Goal: Find specific page/section: Find specific page/section

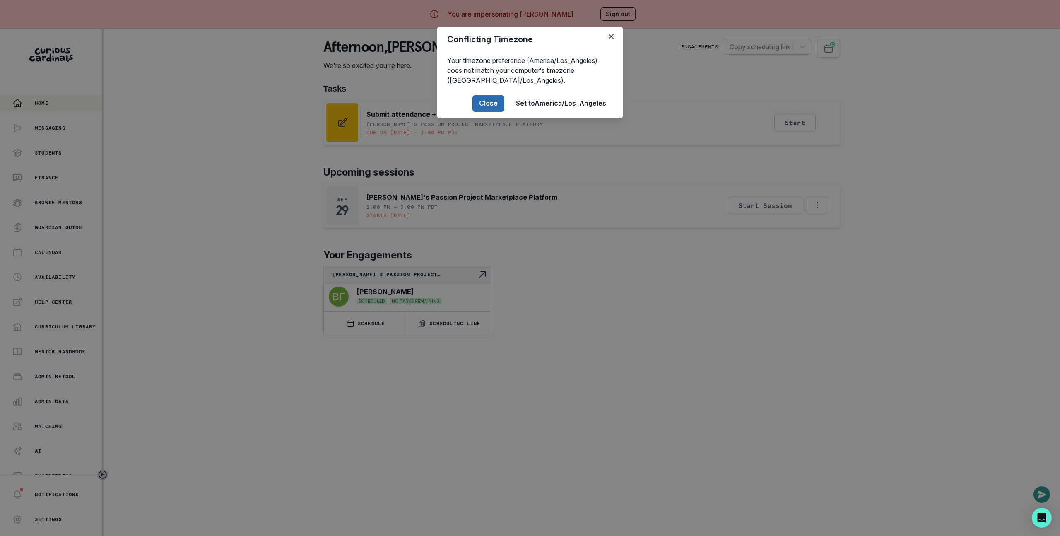
click at [501, 107] on button "Close" at bounding box center [488, 103] width 32 height 17
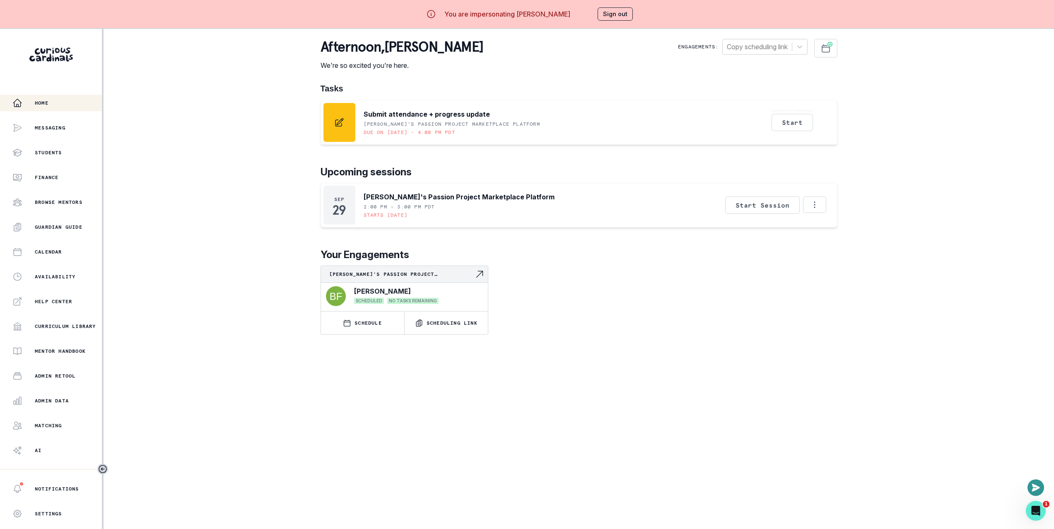
drag, startPoint x: 141, startPoint y: 219, endPoint x: 141, endPoint y: 236, distance: 16.6
click at [142, 219] on div "Home Messaging Students Finance Browse Mentors Guardian Guide Calendar Availabi…" at bounding box center [527, 293] width 1054 height 529
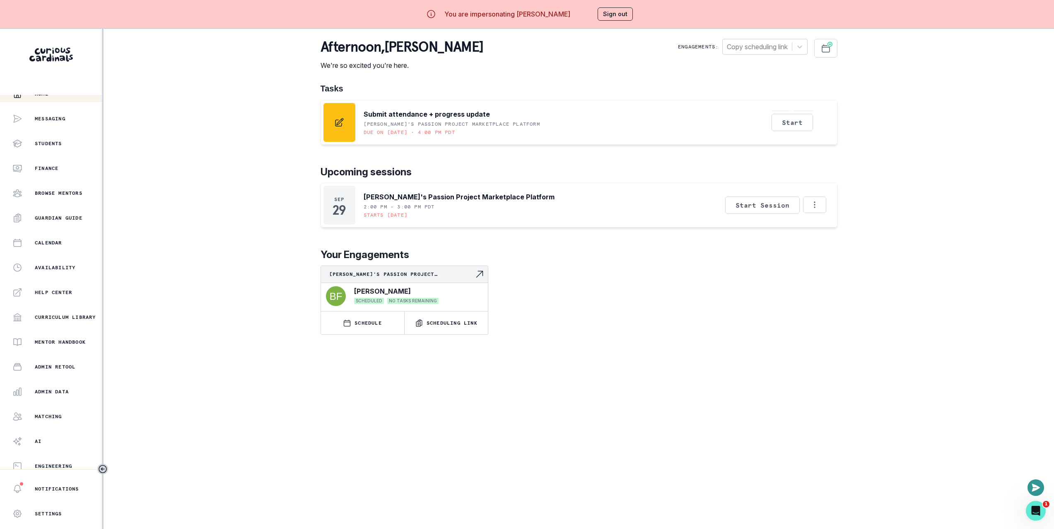
scroll to position [10, 0]
click at [43, 363] on div "Admin Retool" at bounding box center [56, 367] width 89 height 10
click at [278, 180] on div "Home Messaging Students Finance Browse Mentors Guardian Guide Calendar Availabi…" at bounding box center [527, 293] width 1054 height 529
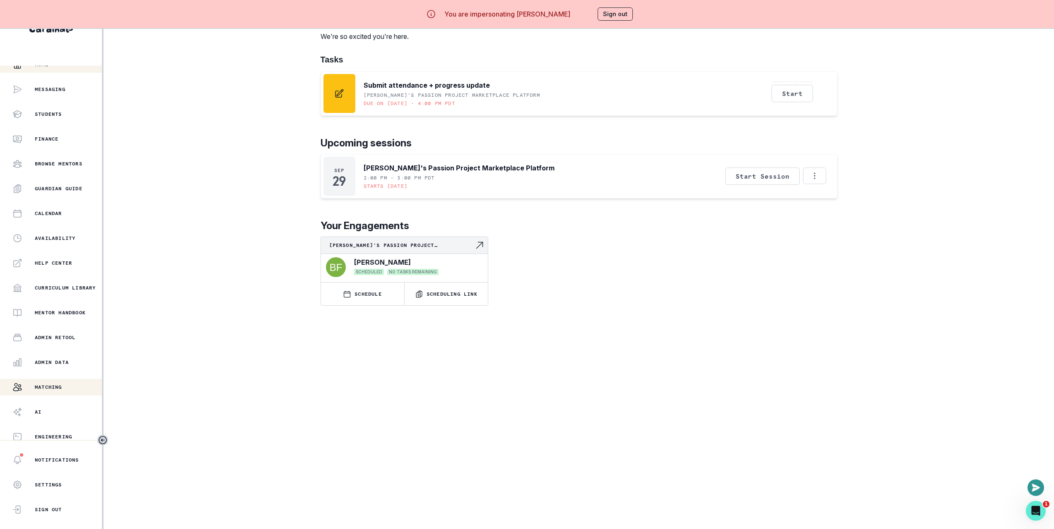
scroll to position [35, 0]
click at [66, 364] on button "Admin Data" at bounding box center [51, 362] width 102 height 17
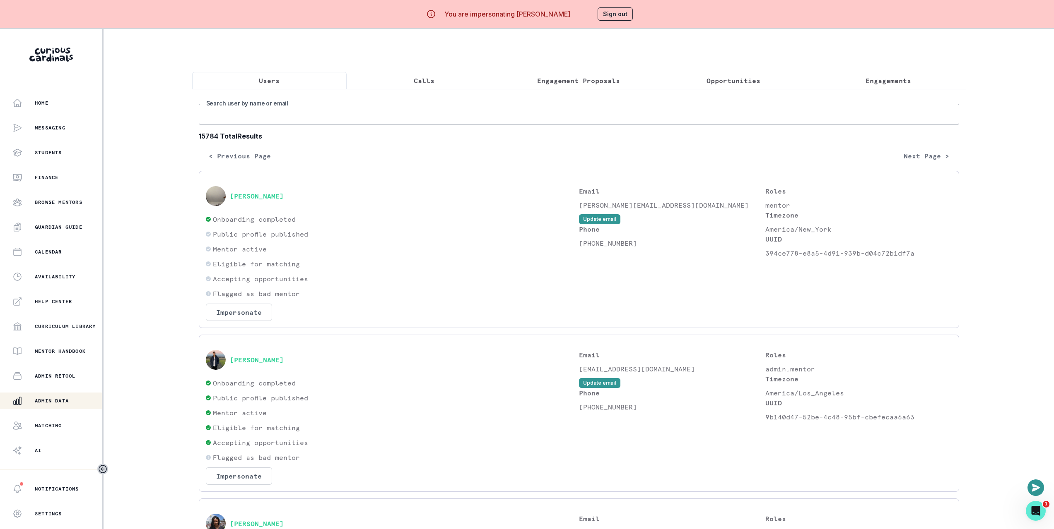
click at [469, 114] on input "Search user by name or email" at bounding box center [579, 114] width 760 height 21
paste input "[PERSON_NAME] Storybook Creation Project"
type input "[PERSON_NAME] Storybook Creation Project"
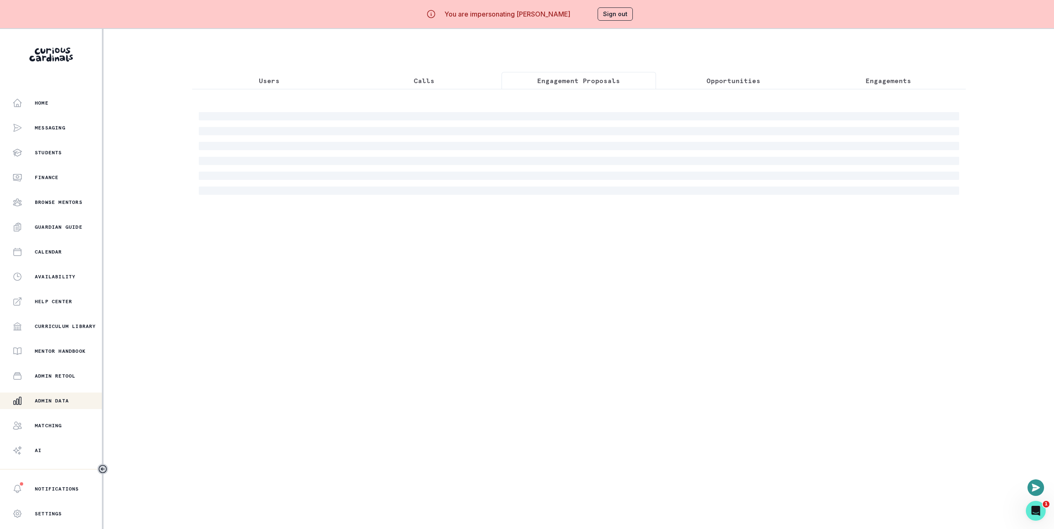
click at [585, 72] on button "Engagement Proposals" at bounding box center [578, 80] width 155 height 17
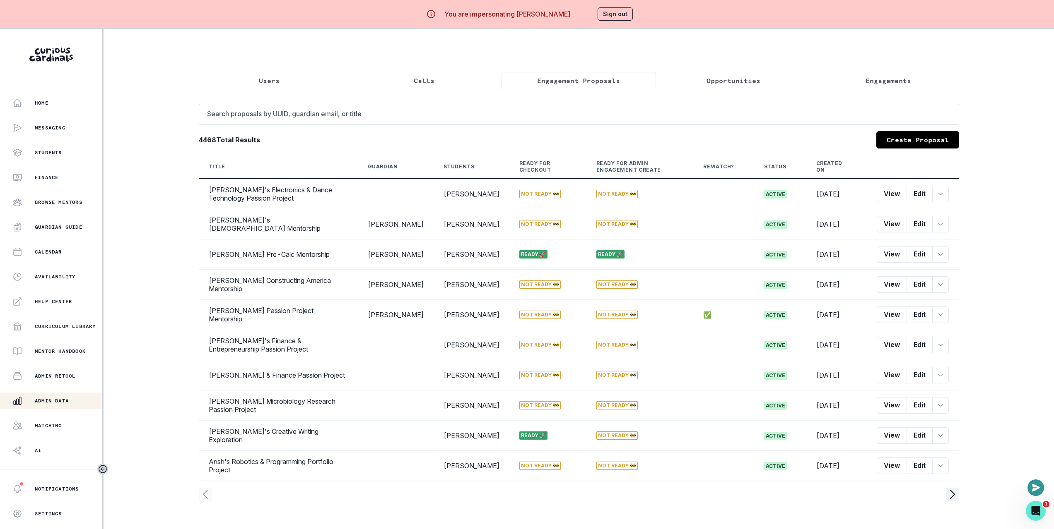
drag, startPoint x: 568, startPoint y: 108, endPoint x: 567, endPoint y: 114, distance: 5.8
click at [568, 109] on div "Search proposals by [PERSON_NAME], guardian email, or title 4468 Total Results …" at bounding box center [578, 298] width 773 height 419
click at [567, 124] on input "Search proposals by UUID, guardian email, or title" at bounding box center [579, 114] width 760 height 21
paste input "[PERSON_NAME] Storybook Creation Project"
type input "[PERSON_NAME] Storybook Creation Project"
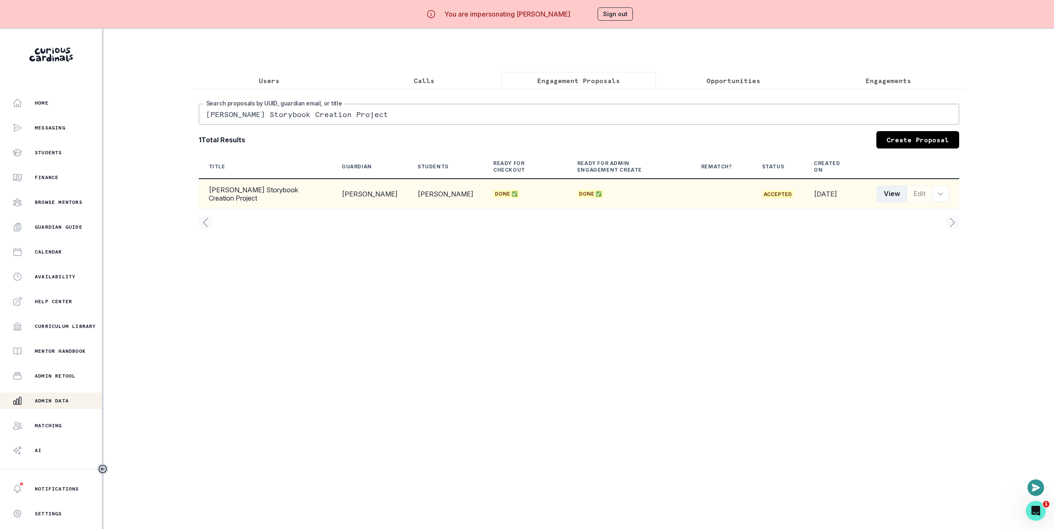
click at [902, 201] on button "View" at bounding box center [891, 194] width 30 height 17
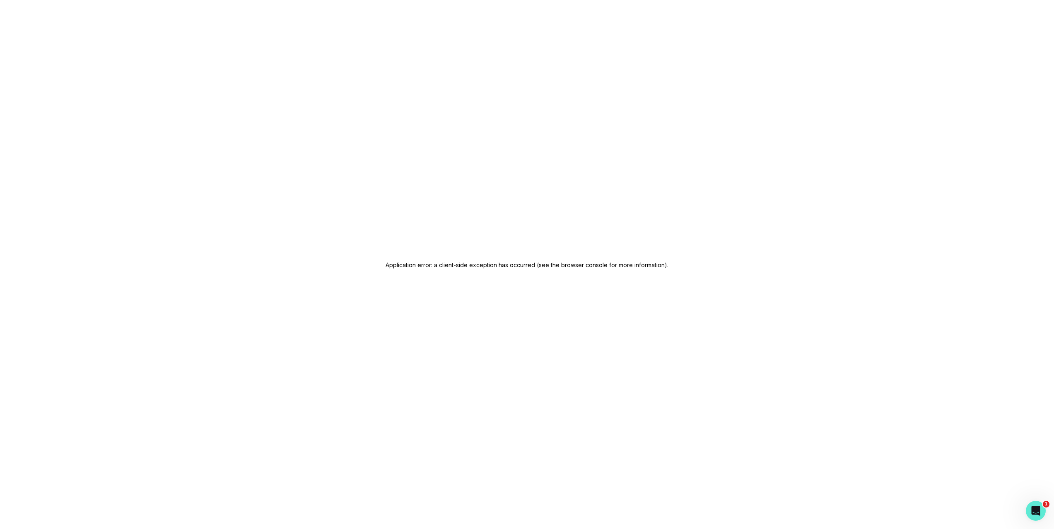
click at [614, 147] on div "Application error: a client-side exception has occurred (see the browser consol…" at bounding box center [527, 264] width 1054 height 529
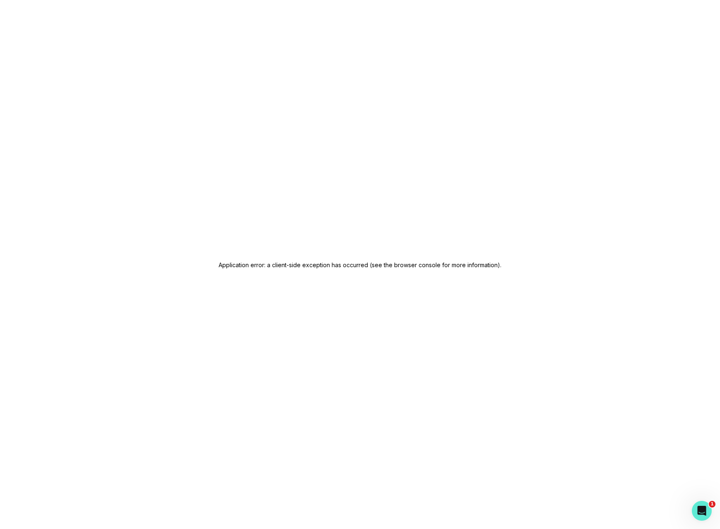
click at [584, 107] on div "Application error: a client-side exception has occurred (see the browser consol…" at bounding box center [360, 264] width 720 height 529
